Goal: Find contact information: Find contact information

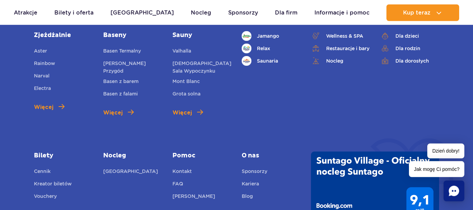
scroll to position [2471, 0]
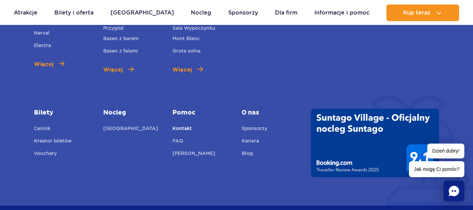
click at [185, 127] on link "Kontakt" at bounding box center [181, 130] width 19 height 10
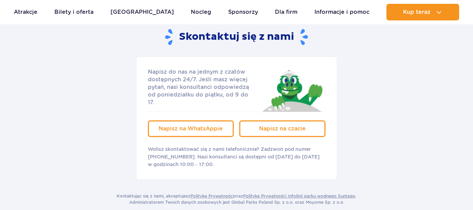
scroll to position [106, 0]
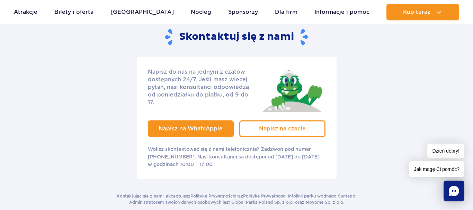
click at [191, 125] on span "Napisz na WhatsAppie" at bounding box center [191, 128] width 64 height 7
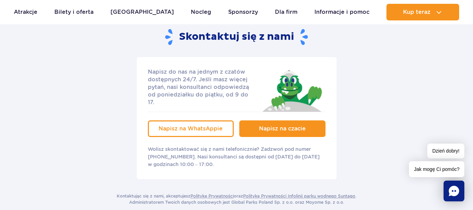
click at [269, 125] on span "Napisz na czacie" at bounding box center [282, 128] width 47 height 7
